Goal: Information Seeking & Learning: Learn about a topic

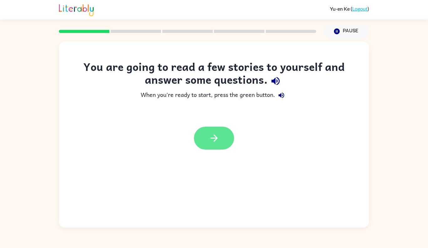
click at [221, 137] on button "button" at bounding box center [214, 138] width 40 height 23
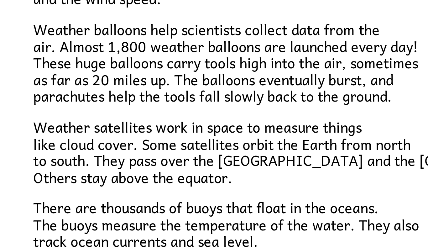
scroll to position [168, 0]
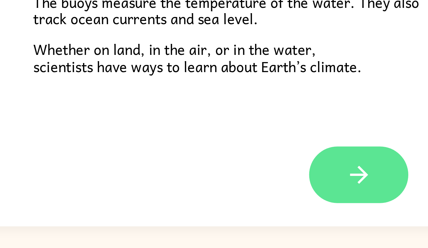
click at [219, 208] on button "button" at bounding box center [214, 206] width 40 height 23
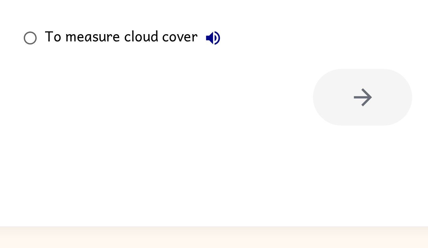
scroll to position [0, 0]
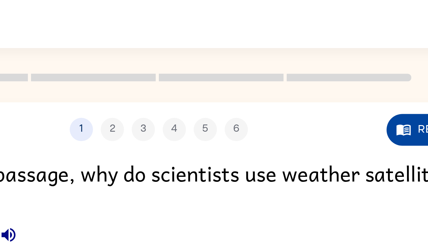
click at [311, 51] on icon "button" at bounding box center [313, 52] width 6 height 4
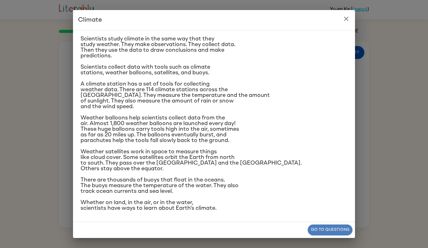
click at [327, 226] on button "Go to questions" at bounding box center [330, 229] width 45 height 11
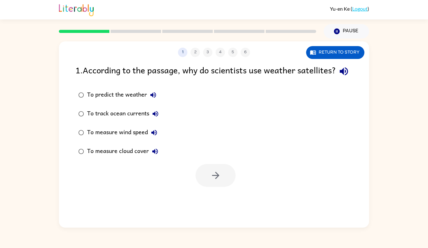
click at [114, 158] on div "To measure cloud cover" at bounding box center [124, 151] width 74 height 13
click at [224, 187] on button "button" at bounding box center [215, 175] width 40 height 23
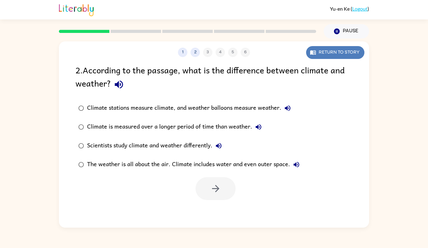
click at [345, 57] on button "Return to story" at bounding box center [335, 52] width 58 height 13
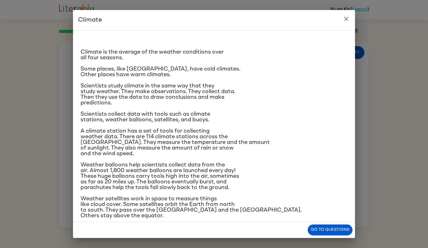
scroll to position [1, 0]
click at [339, 226] on button "Go to questions" at bounding box center [330, 229] width 45 height 11
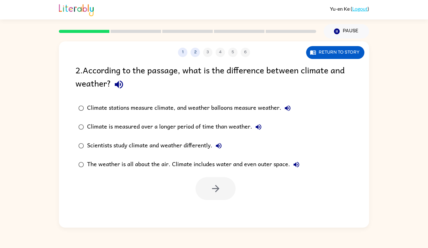
click at [226, 123] on div "Climate is measured over a longer period of time than weather." at bounding box center [176, 127] width 178 height 13
click at [218, 191] on icon "button" at bounding box center [215, 188] width 11 height 11
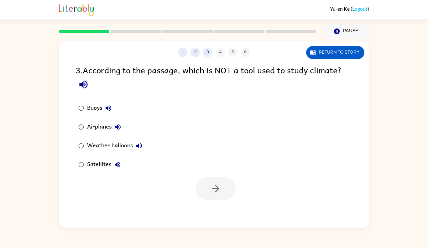
click at [101, 124] on div "Airplanes" at bounding box center [105, 127] width 37 height 13
click at [210, 193] on icon "button" at bounding box center [215, 188] width 11 height 11
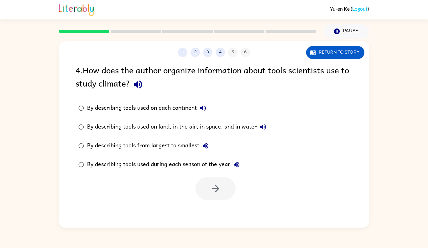
click at [195, 126] on div "By describing tools used on land, in the air, in space, and in water" at bounding box center [178, 127] width 182 height 13
click at [215, 184] on icon "button" at bounding box center [215, 188] width 11 height 11
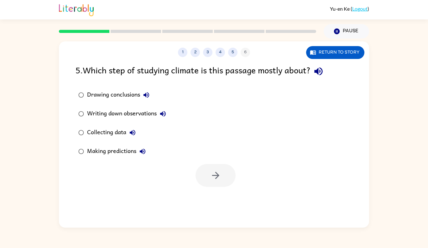
click at [118, 128] on div "Collecting data" at bounding box center [113, 132] width 52 height 13
click at [207, 174] on button "button" at bounding box center [215, 175] width 40 height 23
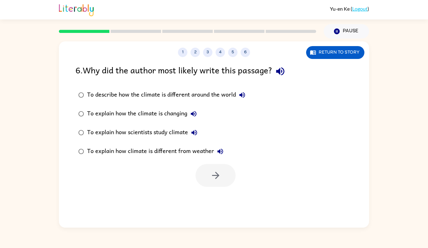
click at [166, 129] on div "To explain how scientists study climate" at bounding box center [143, 132] width 113 height 13
click at [246, 196] on div "1 2 3 4 5 6 Return to story 6 . Why did the author most likely write this passa…" at bounding box center [214, 134] width 310 height 186
click at [212, 174] on icon "button" at bounding box center [215, 175] width 11 height 11
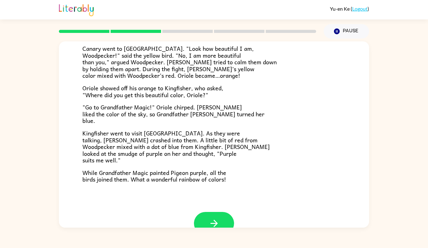
scroll to position [150, 0]
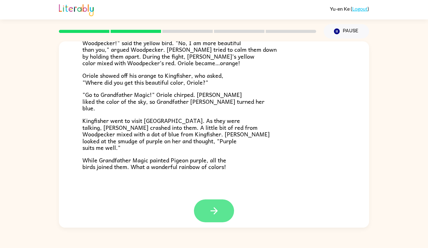
click at [218, 208] on icon "button" at bounding box center [214, 210] width 11 height 11
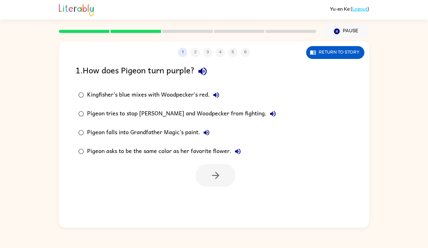
scroll to position [0, 0]
click at [185, 93] on div "Kingfisher’s blue mixes with Woodpecker’s red." at bounding box center [154, 95] width 135 height 13
click at [214, 170] on icon "button" at bounding box center [215, 175] width 11 height 11
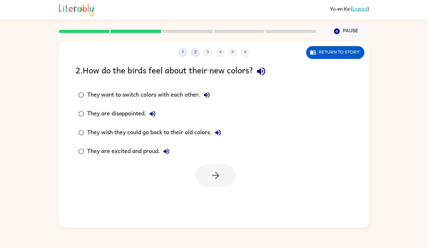
click at [145, 154] on div "They are excited and proud." at bounding box center [130, 151] width 86 height 13
click at [214, 177] on icon "button" at bounding box center [215, 175] width 11 height 11
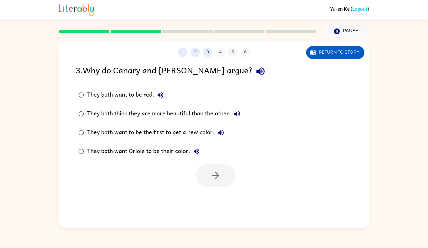
click at [192, 112] on div "They both think they are more beautiful than the other." at bounding box center [165, 113] width 156 height 13
click at [217, 178] on icon "button" at bounding box center [215, 175] width 11 height 11
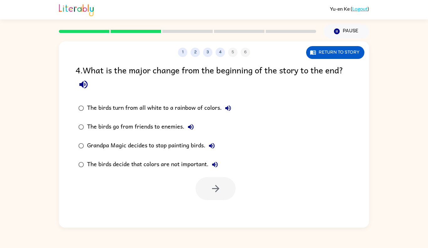
click at [194, 102] on div "The birds turn from all white to a rainbow of colors." at bounding box center [160, 108] width 147 height 13
click at [217, 188] on icon "button" at bounding box center [215, 188] width 11 height 11
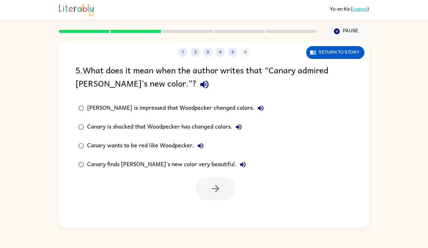
click at [207, 106] on div "[PERSON_NAME] is impressed that Woodpecker changed colors." at bounding box center [177, 108] width 180 height 13
click at [204, 163] on div "Canary finds [PERSON_NAME]'s new color very beautiful." at bounding box center [168, 164] width 162 height 13
click at [223, 184] on button "button" at bounding box center [215, 188] width 40 height 23
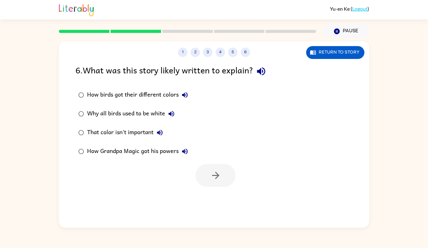
click at [161, 92] on div "How birds got their different colors" at bounding box center [139, 95] width 104 height 13
click at [217, 183] on button "button" at bounding box center [215, 175] width 40 height 23
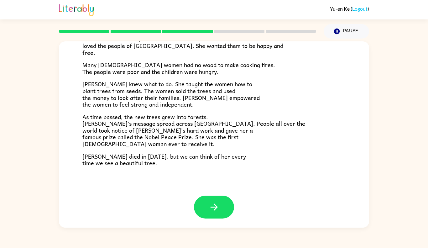
scroll to position [169, 0]
click at [216, 204] on icon "button" at bounding box center [214, 206] width 11 height 11
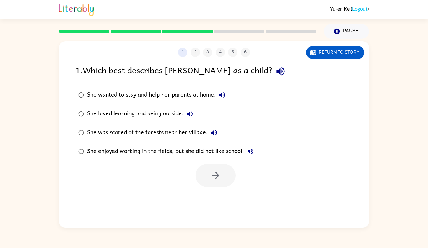
scroll to position [0, 0]
click at [145, 111] on div "She loved learning and being outside." at bounding box center [141, 113] width 109 height 13
click at [207, 173] on button "button" at bounding box center [215, 175] width 40 height 23
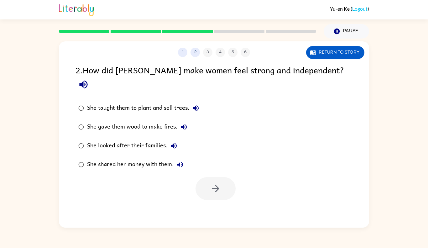
click at [161, 102] on div "She taught them to plant and sell trees." at bounding box center [144, 108] width 115 height 13
click at [218, 183] on icon "button" at bounding box center [215, 188] width 11 height 11
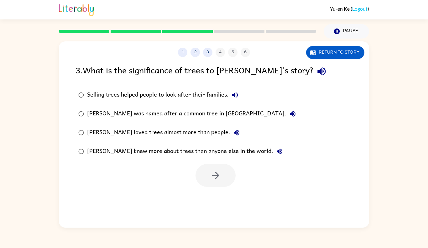
click at [184, 131] on div "[PERSON_NAME] loved trees almost more than people." at bounding box center [165, 132] width 156 height 13
click at [181, 113] on div "[PERSON_NAME] was named after a common tree in [GEOGRAPHIC_DATA]." at bounding box center [193, 113] width 212 height 13
click at [174, 99] on div "Selling trees helped people to look after their families." at bounding box center [164, 95] width 154 height 13
click at [178, 146] on div "[PERSON_NAME] knew more about trees than anyone else in the world." at bounding box center [186, 151] width 199 height 13
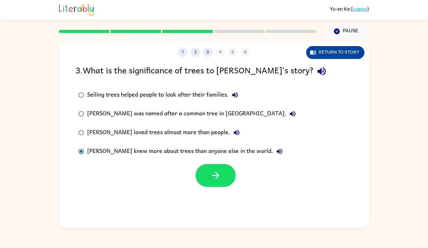
click at [322, 54] on button "Return to story" at bounding box center [335, 52] width 58 height 13
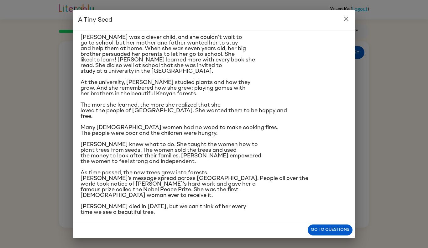
scroll to position [48, 0]
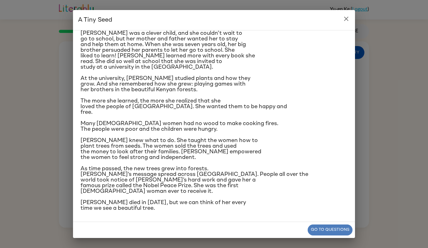
click at [319, 230] on button "Go to questions" at bounding box center [330, 229] width 45 height 11
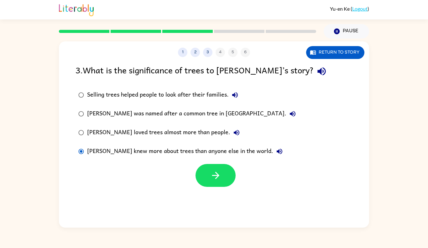
click at [206, 87] on label "Selling trees helped people to look after their families." at bounding box center [187, 95] width 230 height 19
click at [228, 178] on button "button" at bounding box center [215, 175] width 40 height 23
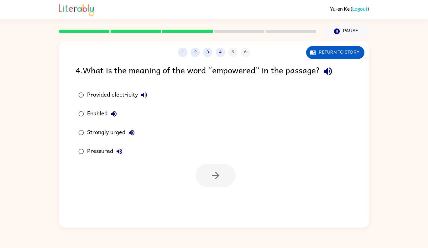
click at [100, 111] on div "Enabled" at bounding box center [103, 113] width 33 height 13
click at [210, 174] on icon "button" at bounding box center [215, 175] width 11 height 11
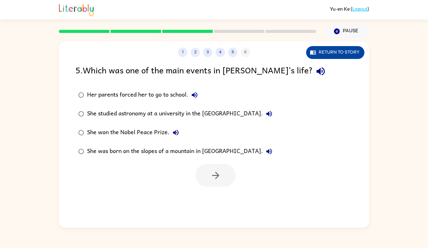
click at [355, 52] on button "Return to story" at bounding box center [335, 52] width 58 height 13
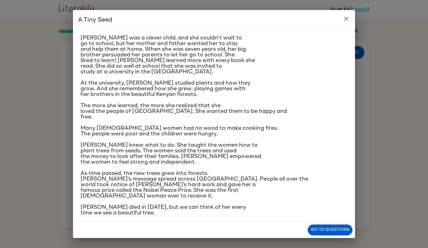
scroll to position [42, 0]
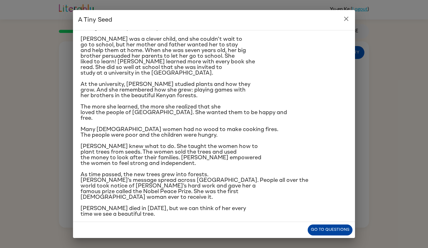
click at [323, 229] on button "Go to questions" at bounding box center [330, 229] width 45 height 11
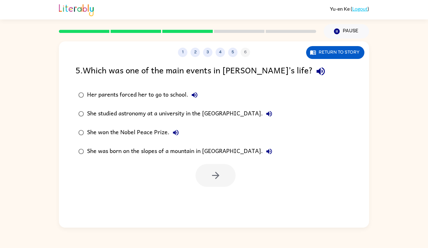
click at [153, 132] on div "She won the Nobel Peace Prize." at bounding box center [134, 132] width 95 height 13
click at [220, 181] on button "button" at bounding box center [215, 175] width 40 height 23
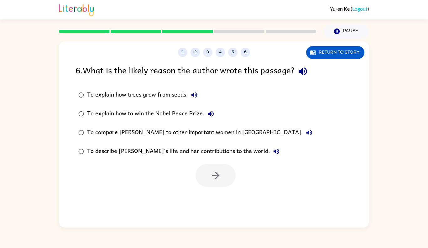
click at [167, 145] on div "To describe [PERSON_NAME]’s life and her contributions to the world." at bounding box center [184, 151] width 195 height 13
click at [214, 177] on icon "button" at bounding box center [215, 175] width 11 height 11
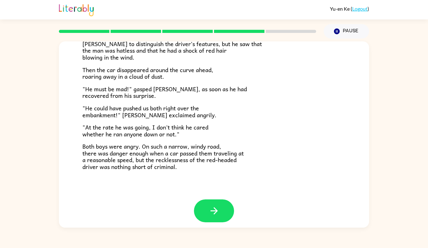
scroll to position [167, 0]
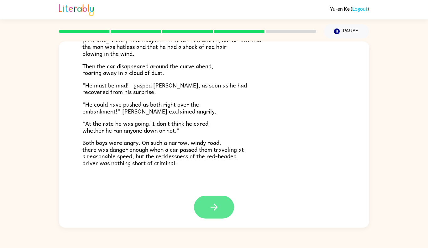
click at [198, 207] on button "button" at bounding box center [214, 206] width 40 height 23
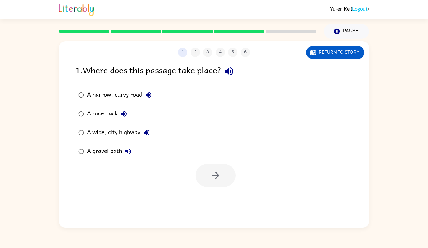
scroll to position [0, 0]
click at [324, 49] on button "Return to story" at bounding box center [335, 52] width 58 height 13
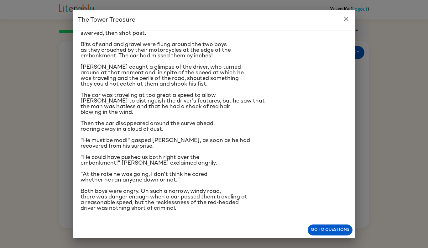
scroll to position [48, 0]
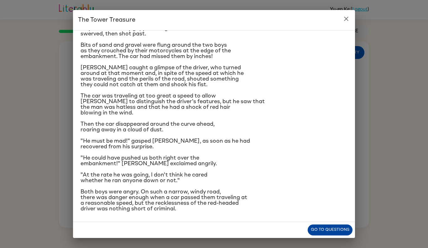
click at [317, 230] on button "Go to questions" at bounding box center [330, 229] width 45 height 11
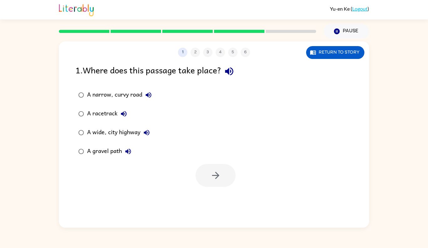
click at [124, 93] on div "A narrow, curvy road" at bounding box center [121, 95] width 68 height 13
click at [215, 179] on icon "button" at bounding box center [215, 175] width 11 height 11
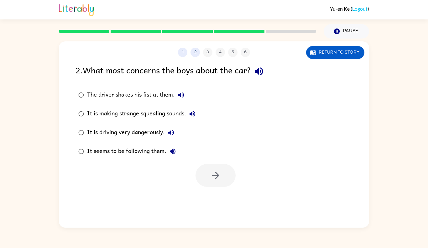
click at [147, 128] on div "It is driving very dangerously." at bounding box center [132, 132] width 90 height 13
click at [213, 173] on icon "button" at bounding box center [215, 175] width 11 height 11
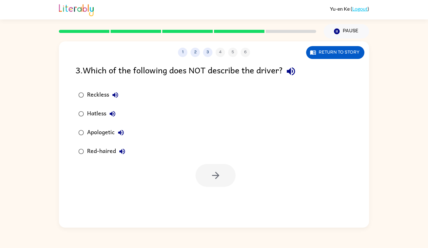
click at [104, 129] on div "Apologetic" at bounding box center [107, 132] width 40 height 13
click at [217, 171] on icon "button" at bounding box center [215, 175] width 11 height 11
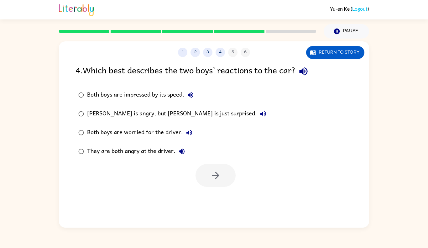
click at [143, 147] on div "They are both angry at the driver." at bounding box center [137, 151] width 101 height 13
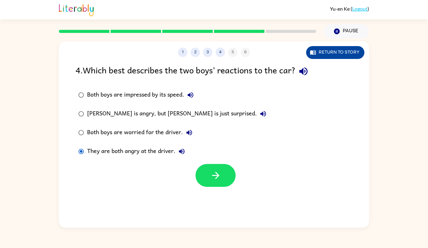
click at [324, 58] on button "Return to story" at bounding box center [335, 52] width 58 height 13
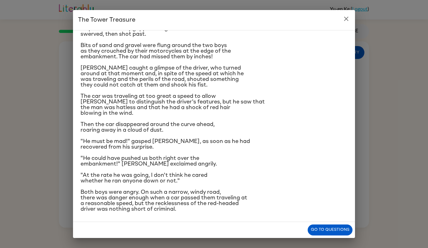
scroll to position [48, 0]
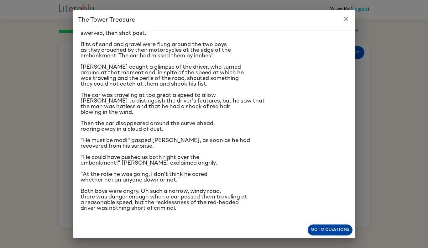
click at [323, 225] on button "Go to questions" at bounding box center [330, 229] width 45 height 11
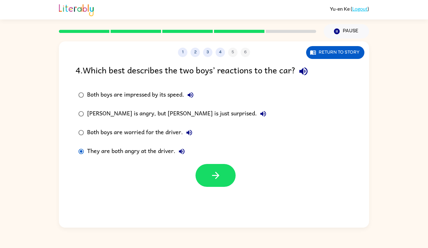
click at [176, 110] on div "[PERSON_NAME] is angry, but [PERSON_NAME] is just surprised." at bounding box center [178, 113] width 182 height 13
click at [224, 180] on button "button" at bounding box center [215, 175] width 40 height 23
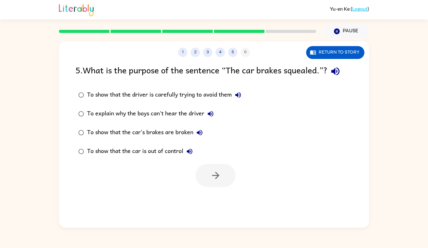
click at [148, 149] on div "To show that the car is out of control" at bounding box center [141, 151] width 109 height 13
click at [229, 181] on button "button" at bounding box center [215, 175] width 40 height 23
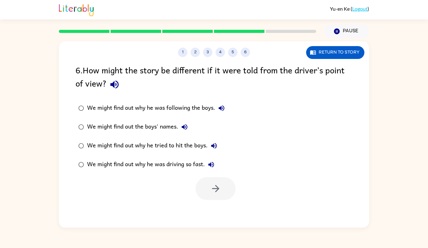
click at [181, 164] on div "We might find out why he was driving so fast." at bounding box center [152, 164] width 130 height 13
click at [224, 193] on button "button" at bounding box center [215, 188] width 40 height 23
